Goal: Task Accomplishment & Management: Complete application form

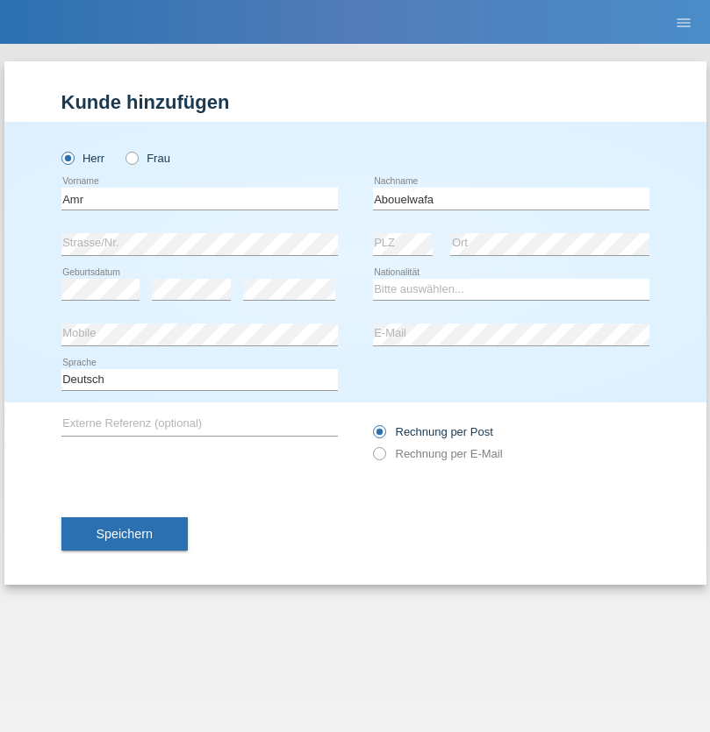
type input "Abouelwafa"
select select "CH"
radio input "true"
click at [199, 198] on input "text" at bounding box center [199, 199] width 276 height 22
type input "Amr"
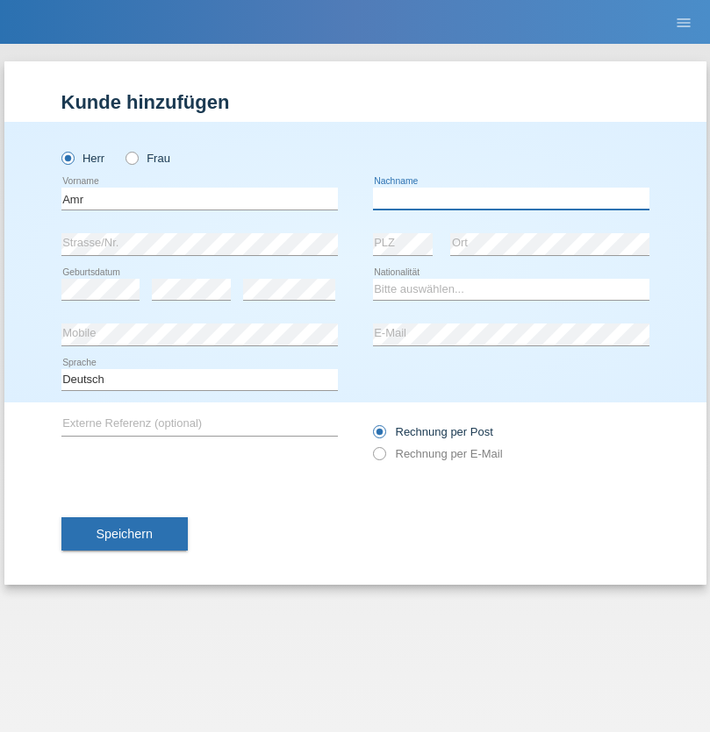
click at [510, 198] on input "text" at bounding box center [511, 199] width 276 height 22
type input "Abouelwafa"
select select "CH"
radio input "true"
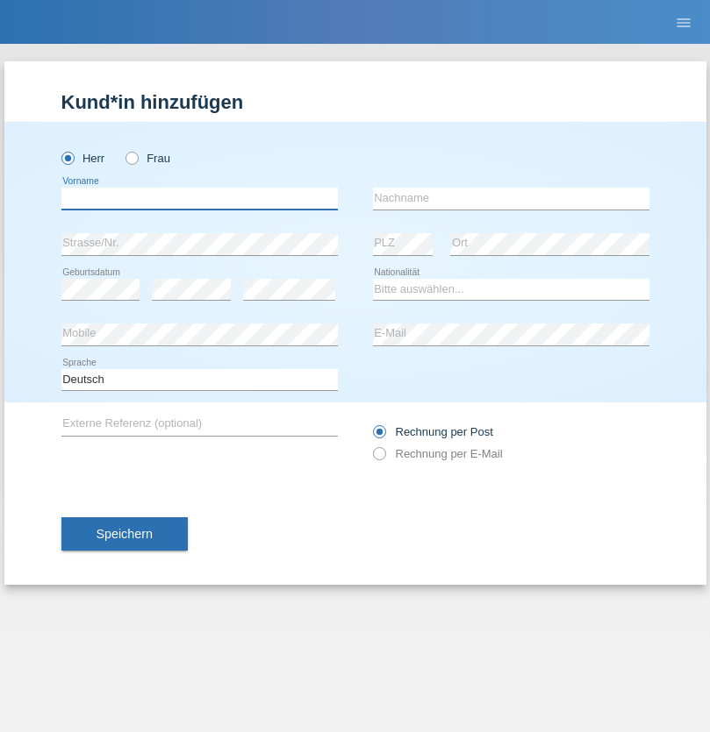
click at [199, 198] on input "text" at bounding box center [199, 199] width 276 height 22
type input "Jörg"
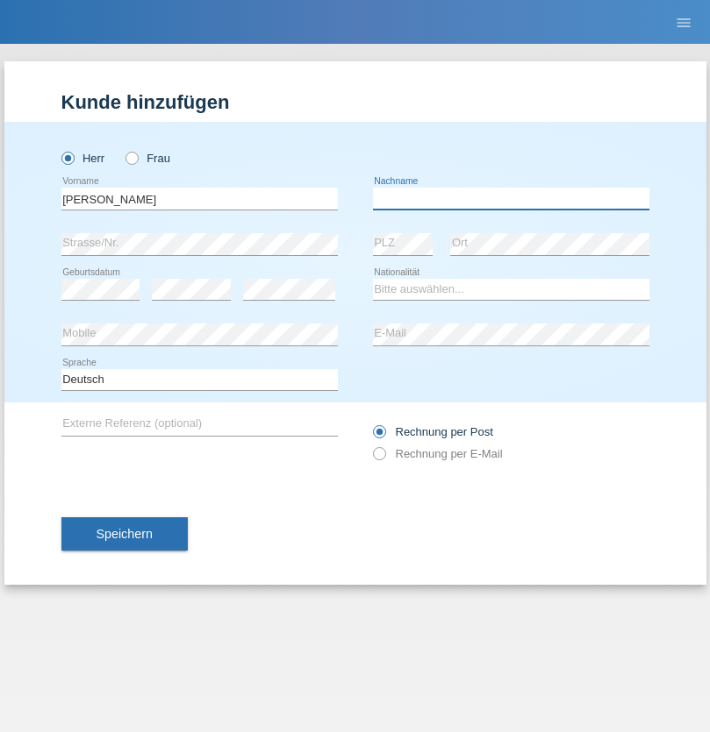
click at [510, 198] on input "text" at bounding box center [511, 199] width 276 height 22
type input "Traksel"
select select "DE"
select select "C"
select select "01"
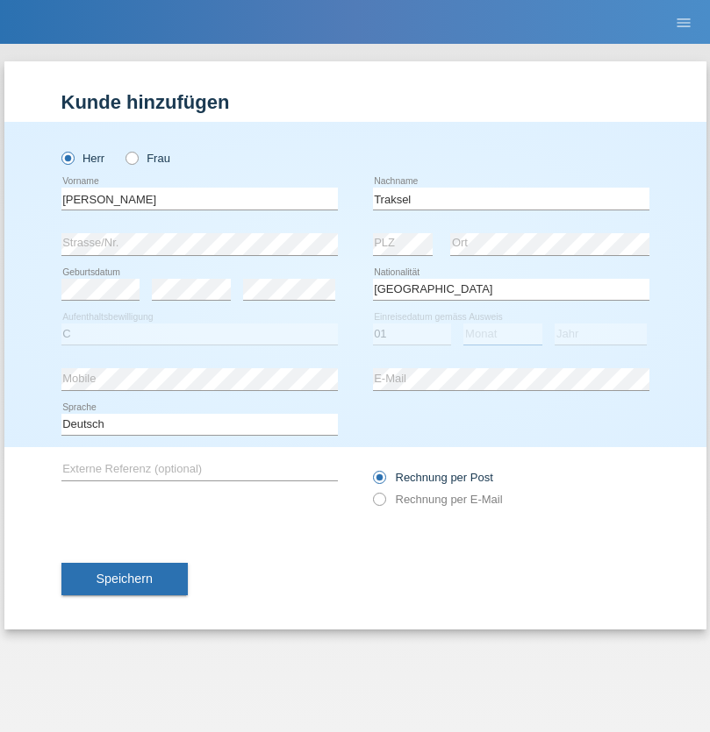
select select "07"
select select "2008"
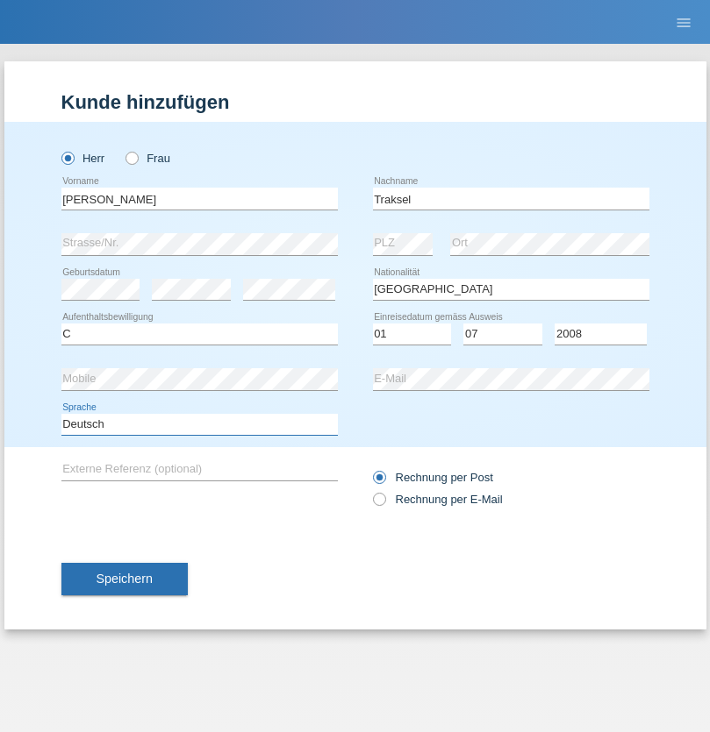
select select "en"
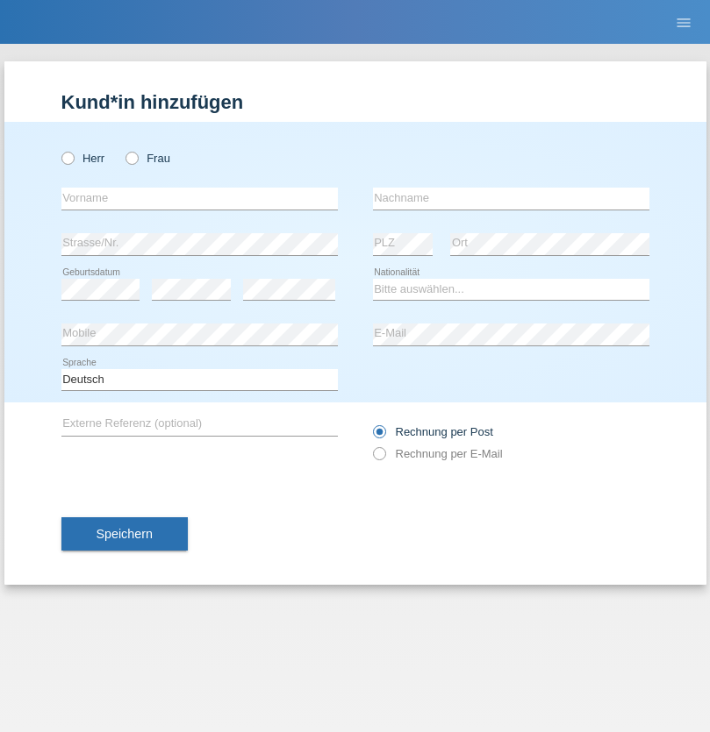
radio input "true"
select select "RS"
select select "C"
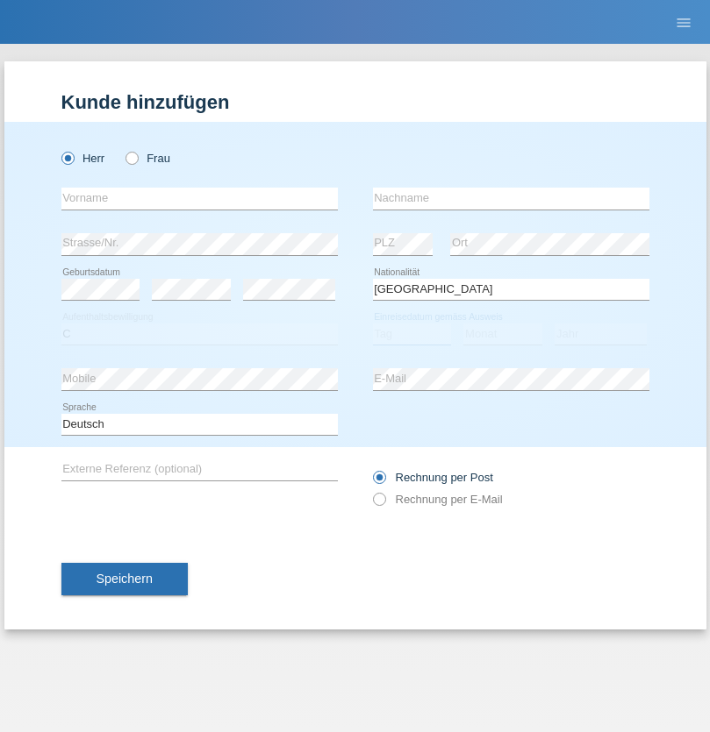
select select "08"
select select "10"
select select "2006"
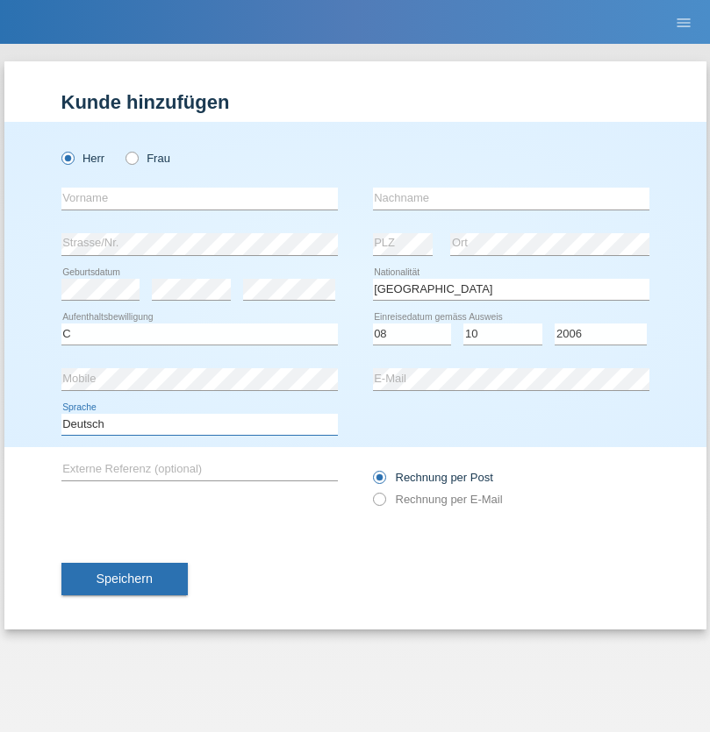
select select "en"
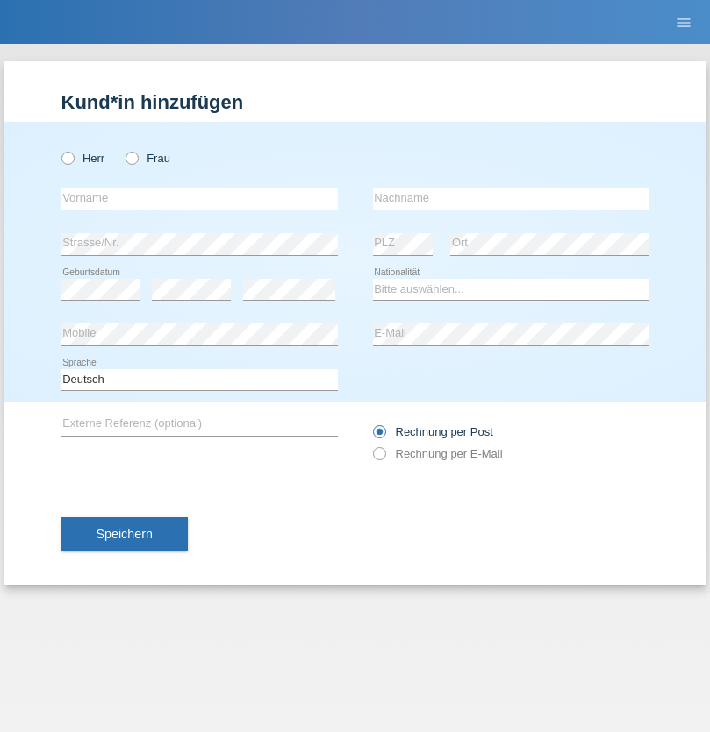
radio input "true"
click at [199, 198] on input "text" at bounding box center [199, 199] width 276 height 22
type input "Sladjan"
click at [510, 198] on input "text" at bounding box center [511, 199] width 276 height 22
type input "Pejic"
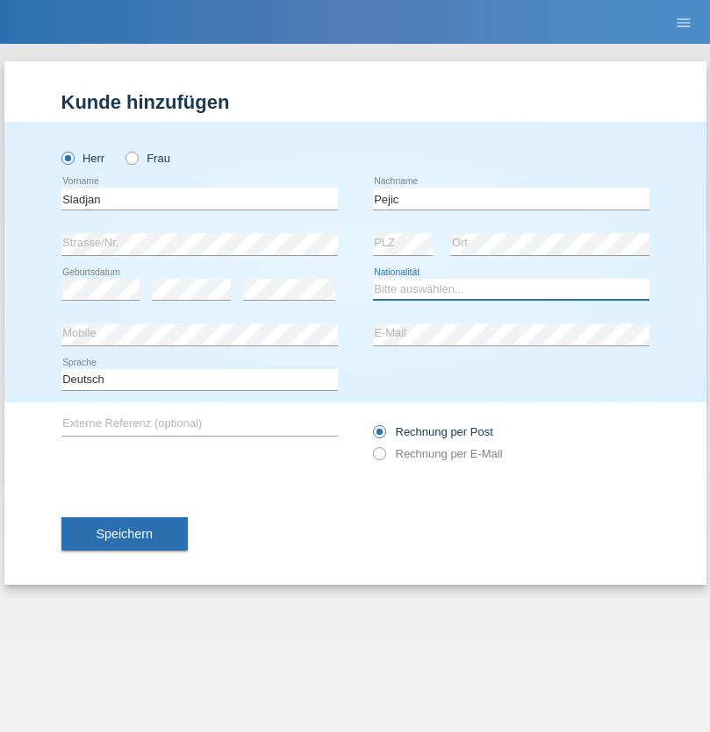
select select "CH"
radio input "true"
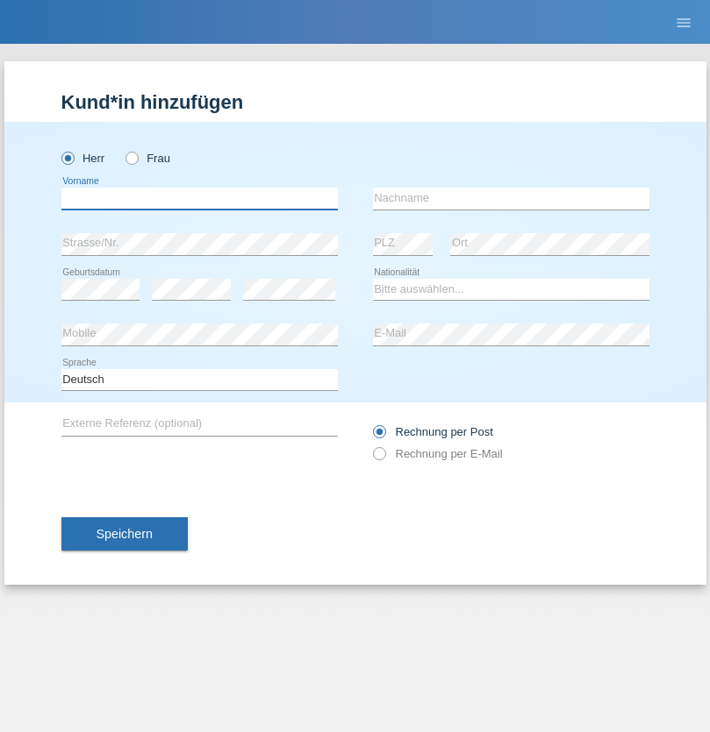
click at [199, 198] on input "text" at bounding box center [199, 199] width 276 height 22
type input "Mohammad Qais"
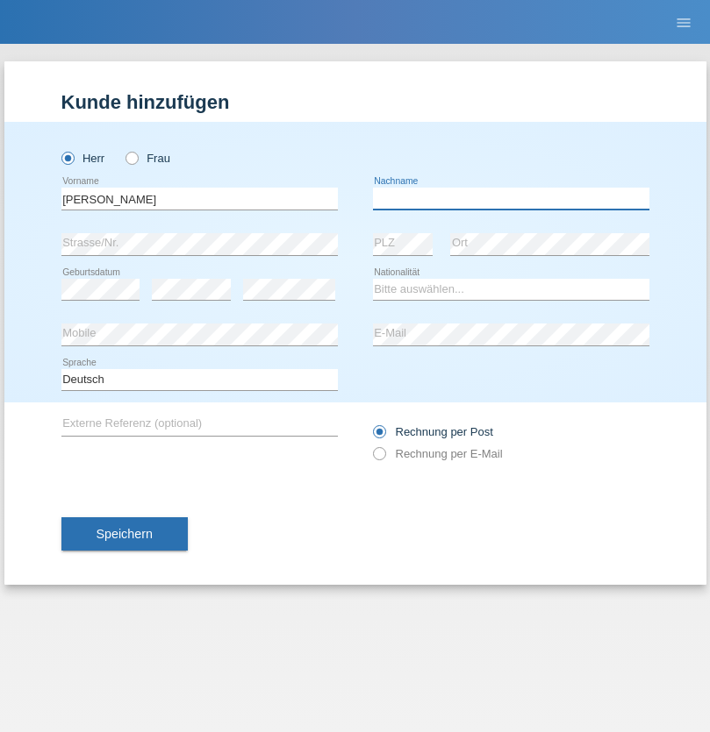
click at [510, 198] on input "text" at bounding box center [511, 199] width 276 height 22
type input "Nemani"
select select "AF"
select select "C"
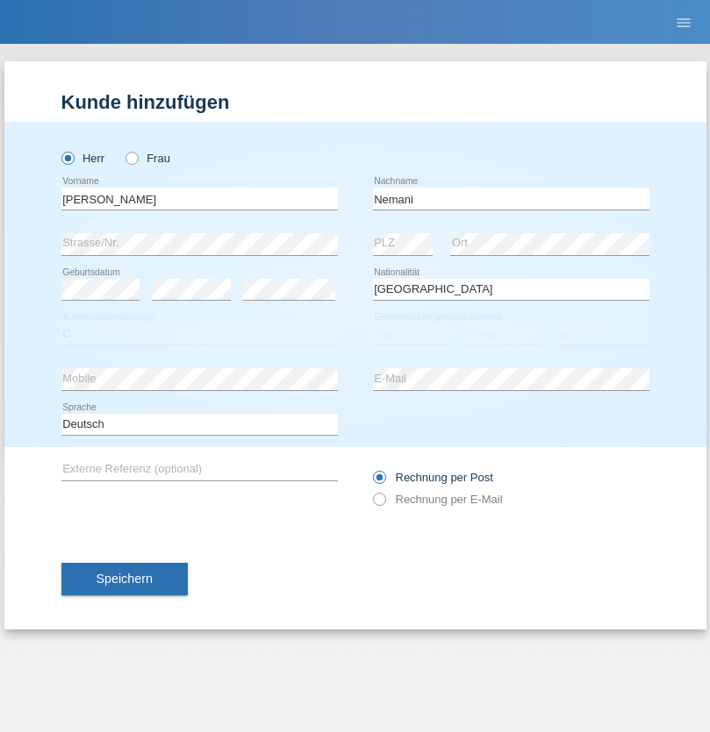
select select "02"
select select "01"
select select "2021"
